Goal: Task Accomplishment & Management: Manage account settings

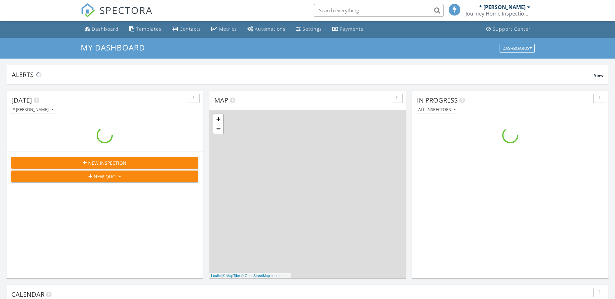
scroll to position [600, 625]
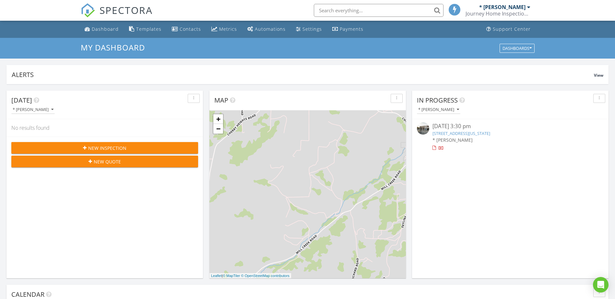
click at [101, 149] on span "New Inspection" at bounding box center [107, 148] width 38 height 7
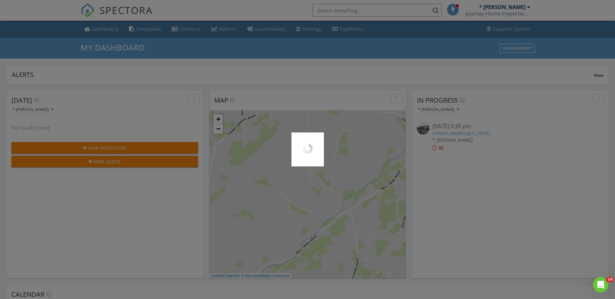
scroll to position [0, 0]
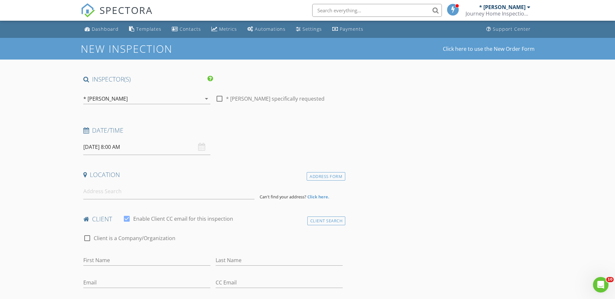
click at [108, 147] on input "[DATE] 8:00 AM" at bounding box center [146, 147] width 127 height 16
type input "[DATE] 8:00 AM"
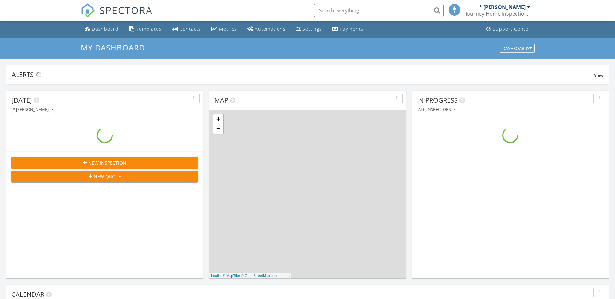
scroll to position [600, 625]
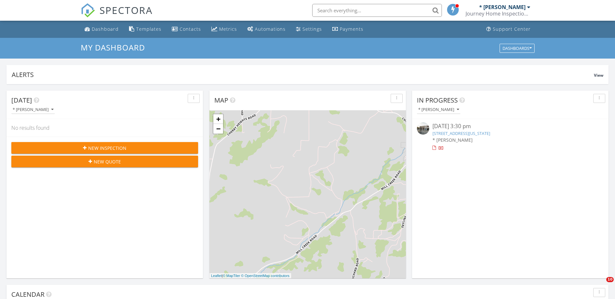
click at [458, 125] on div "08/26/25 3:30 pm" at bounding box center [509, 126] width 155 height 8
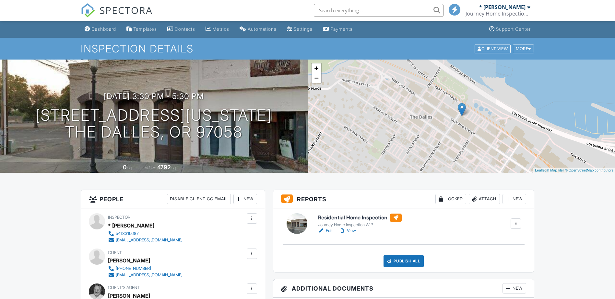
click at [514, 226] on div at bounding box center [515, 224] width 6 height 6
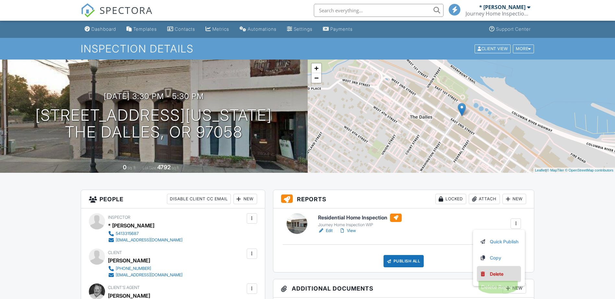
click at [494, 277] on div "Delete" at bounding box center [496, 274] width 14 height 7
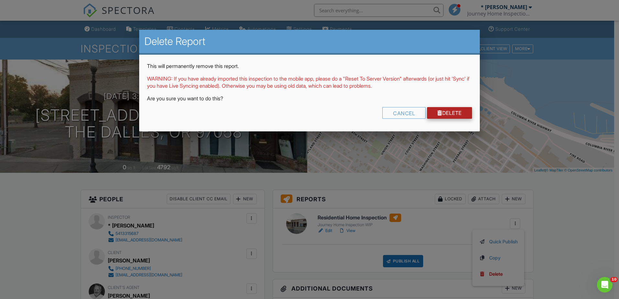
click at [440, 114] on div at bounding box center [440, 112] width 5 height 5
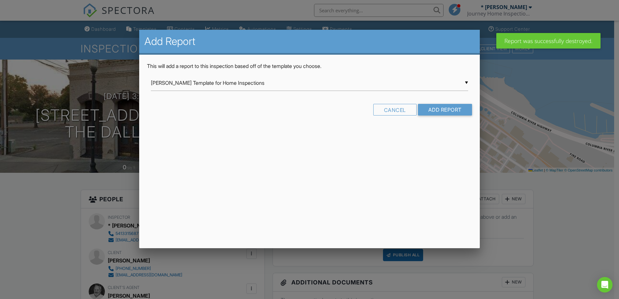
click at [274, 83] on input "Ben Gromicko's Template for Home Inspections" at bounding box center [309, 83] width 317 height 16
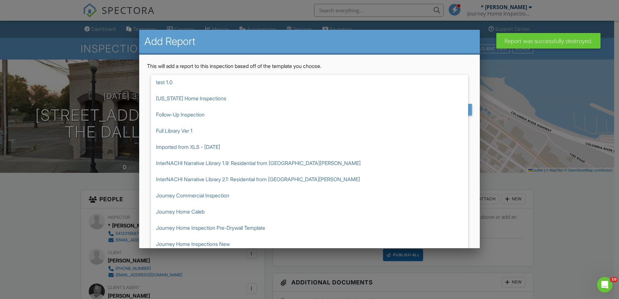
scroll to position [113, 0]
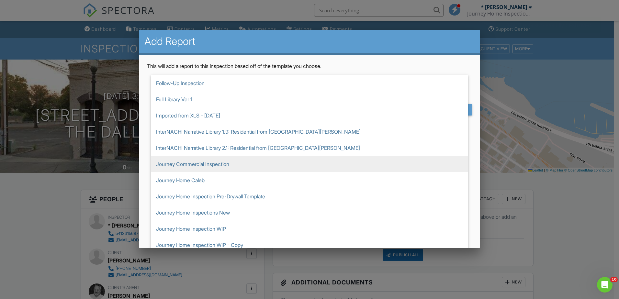
click at [219, 166] on span "Journey Commercial Inspection" at bounding box center [309, 164] width 317 height 16
type input "Journey Commercial Inspection"
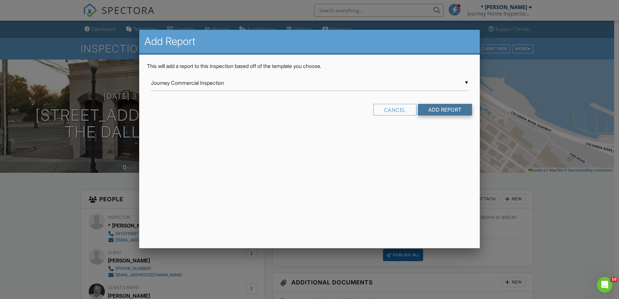
click at [437, 110] on input "Add Report" at bounding box center [445, 110] width 54 height 12
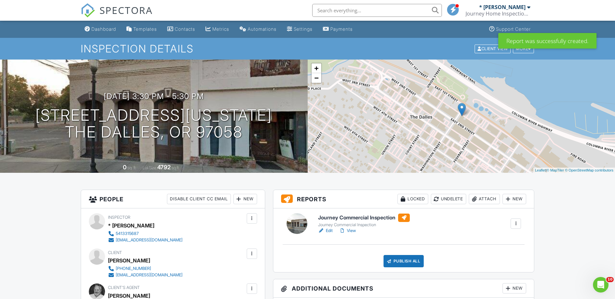
click at [327, 231] on link "Edit" at bounding box center [325, 231] width 15 height 6
